Goal: Communication & Community: Participate in discussion

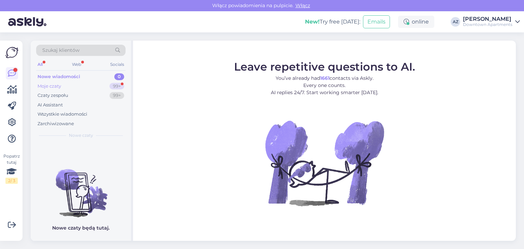
click at [71, 84] on div "Moje czaty 99+" at bounding box center [80, 87] width 89 height 10
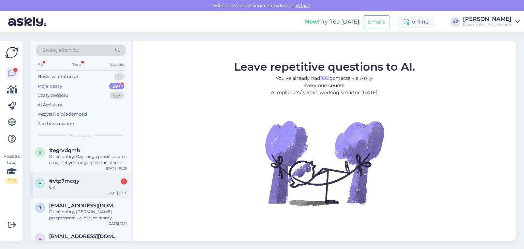
click at [87, 179] on div "#vtp7mcqy 1" at bounding box center [88, 181] width 78 height 6
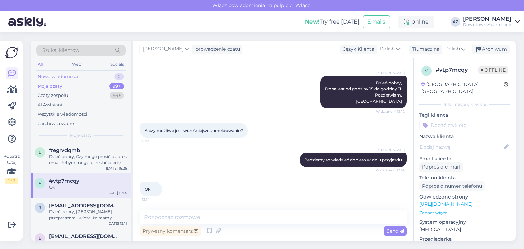
click at [78, 75] on div "Nowe wiadomości 0" at bounding box center [80, 77] width 89 height 10
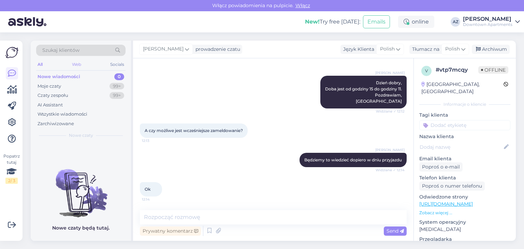
click at [78, 65] on div "Web" at bounding box center [77, 64] width 12 height 9
click at [111, 65] on div "Socials" at bounding box center [117, 64] width 17 height 9
click at [41, 67] on div "All" at bounding box center [40, 64] width 8 height 9
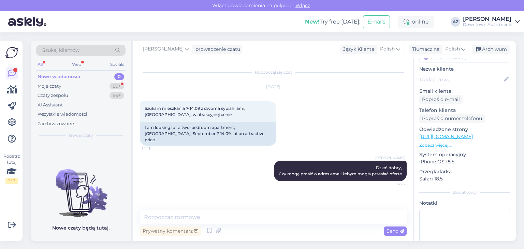
scroll to position [68, 0]
